Goal: Information Seeking & Learning: Learn about a topic

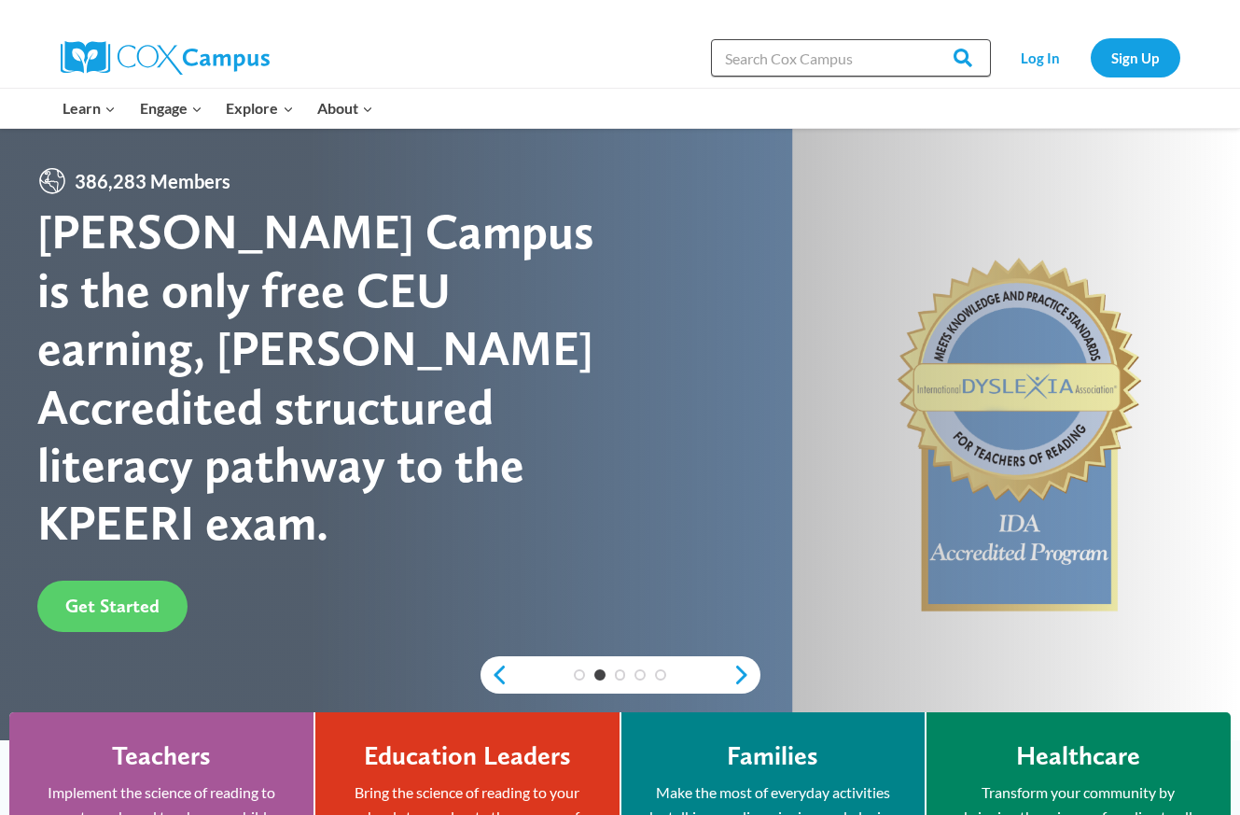
click at [847, 46] on input "Search in [URL][DOMAIN_NAME]" at bounding box center [851, 57] width 280 height 37
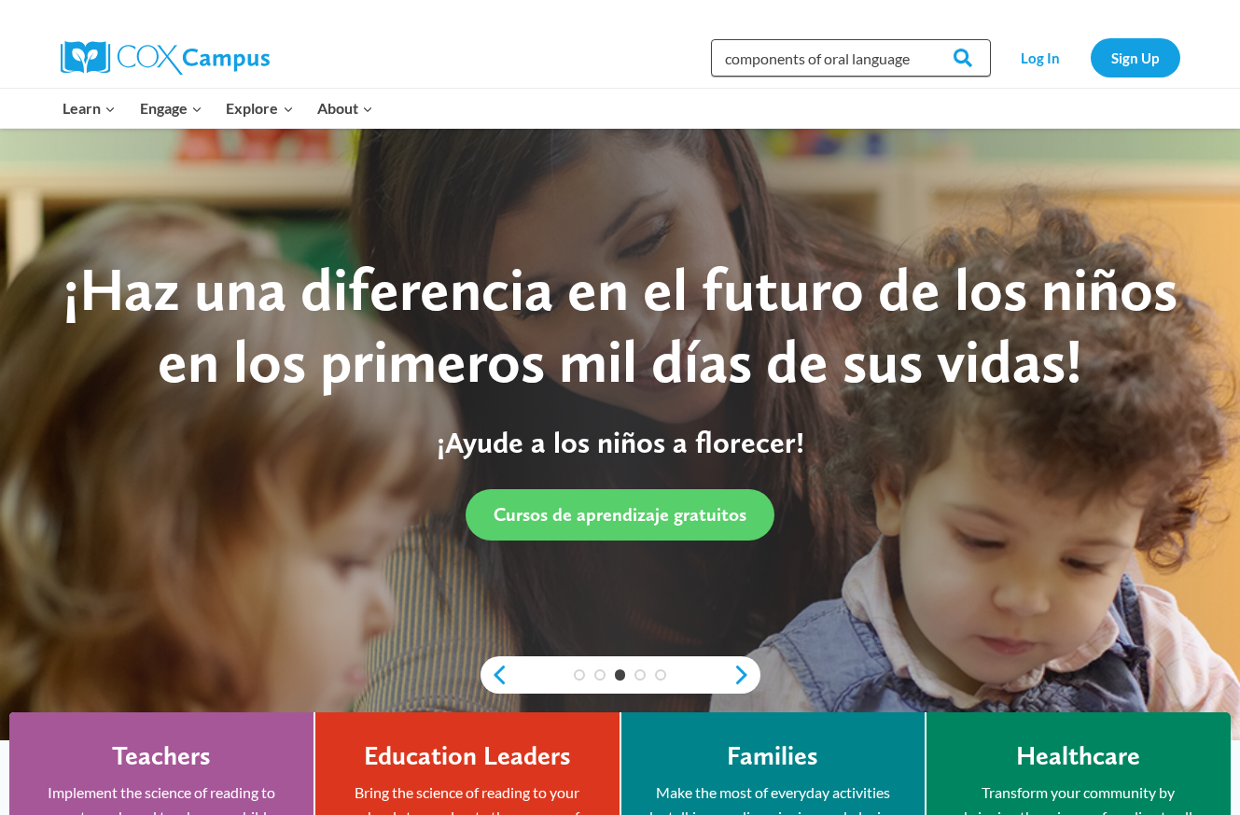
type input "components of oral language"
click at [918, 39] on input "Search" at bounding box center [954, 57] width 73 height 37
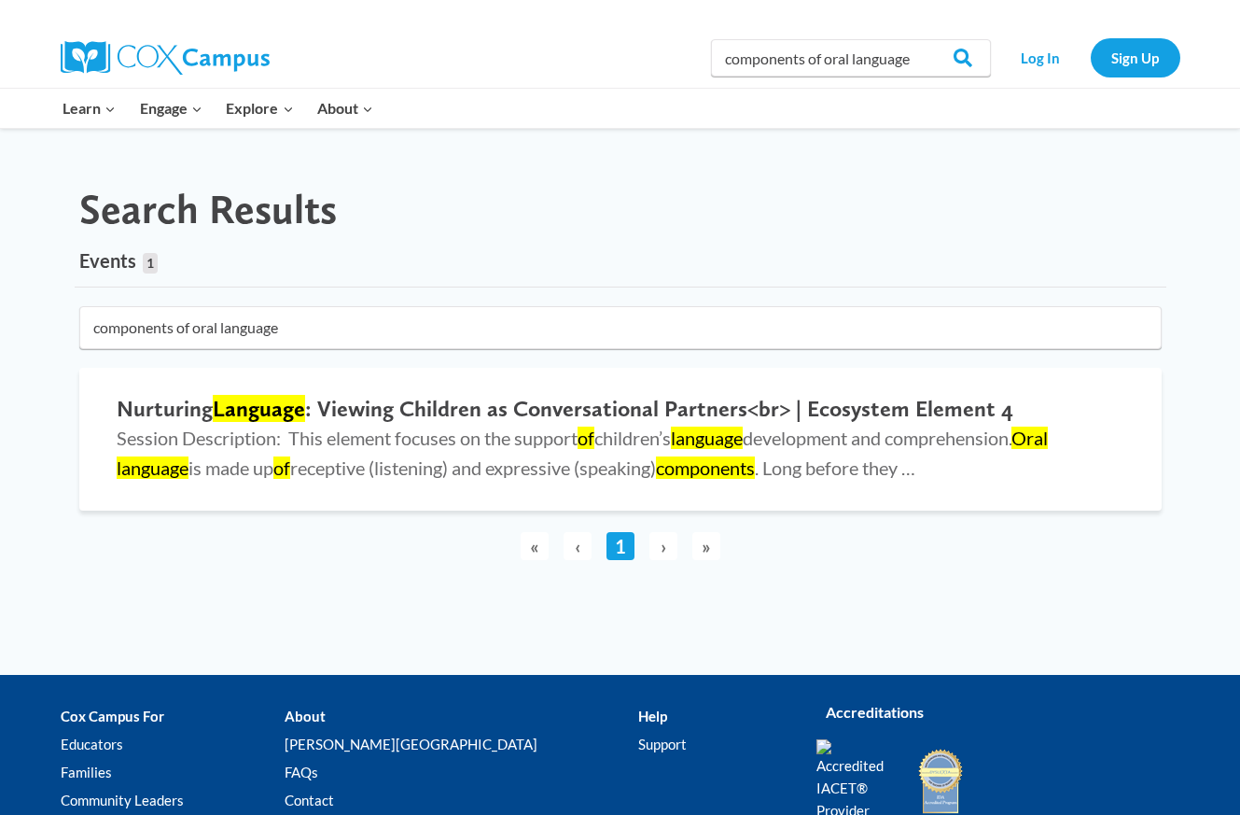
click at [350, 300] on main "Search Results Events 1 1 result found in 4ms components of oral language Nurtu…" at bounding box center [621, 383] width 1120 height 434
click at [362, 405] on h2 "Nurturing Language : Viewing Children as Conversational Partners<br> | Ecosyste…" at bounding box center [621, 409] width 1008 height 27
click at [670, 542] on span "›" at bounding box center [664, 546] width 28 height 28
